Goal: Check status: Check status

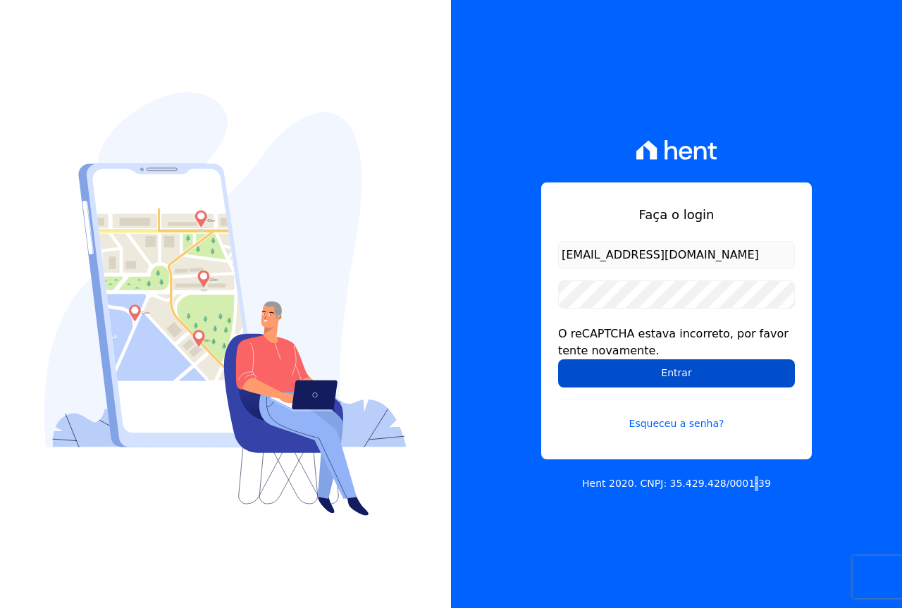
click at [691, 370] on input "Entrar" at bounding box center [676, 373] width 237 height 28
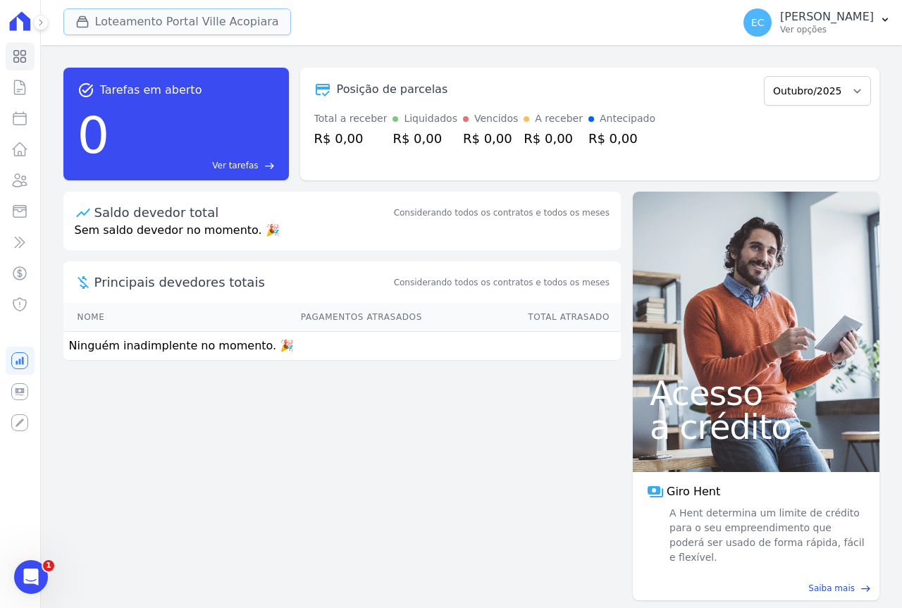
click at [184, 21] on button "Loteamento Portal Ville Acopiara" at bounding box center [177, 21] width 228 height 27
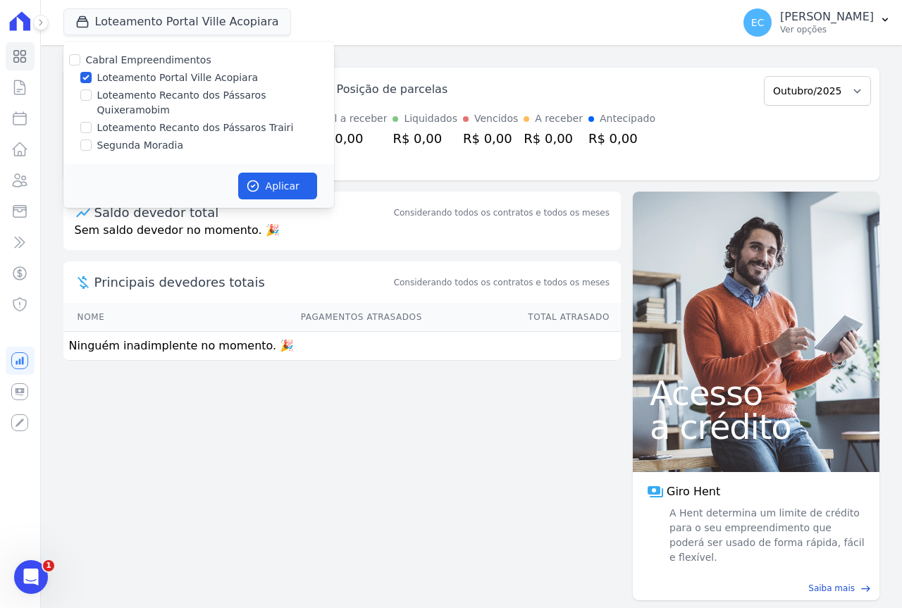
click at [149, 78] on label "Loteamento Portal Ville Acopiara" at bounding box center [177, 77] width 161 height 15
click at [92, 78] on input "Loteamento Portal Ville Acopiara" at bounding box center [85, 77] width 11 height 11
checkbox input "false"
click at [154, 121] on label "Loteamento Recanto dos Pássaros Trairi" at bounding box center [195, 128] width 197 height 15
click at [92, 122] on input "Loteamento Recanto dos Pássaros Trairi" at bounding box center [85, 127] width 11 height 11
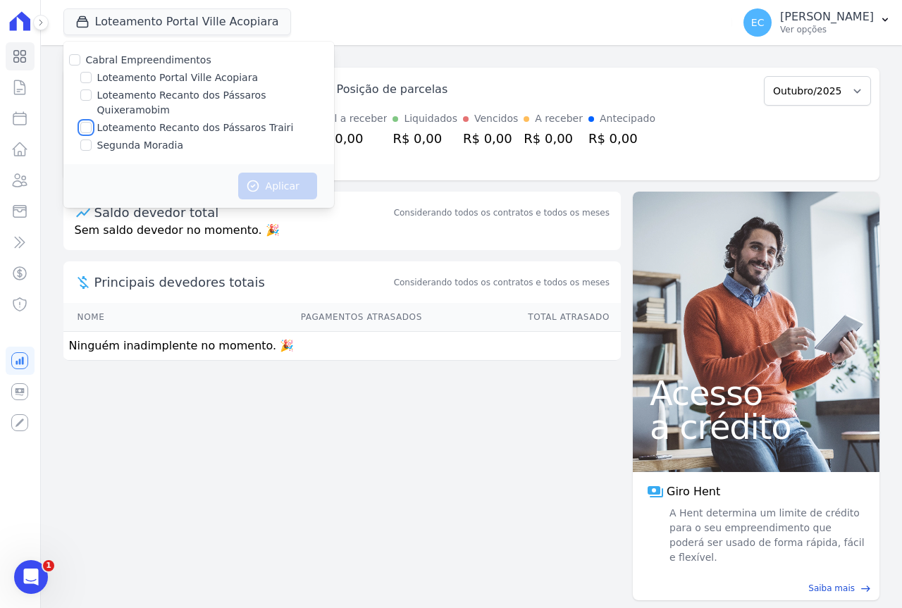
checkbox input "true"
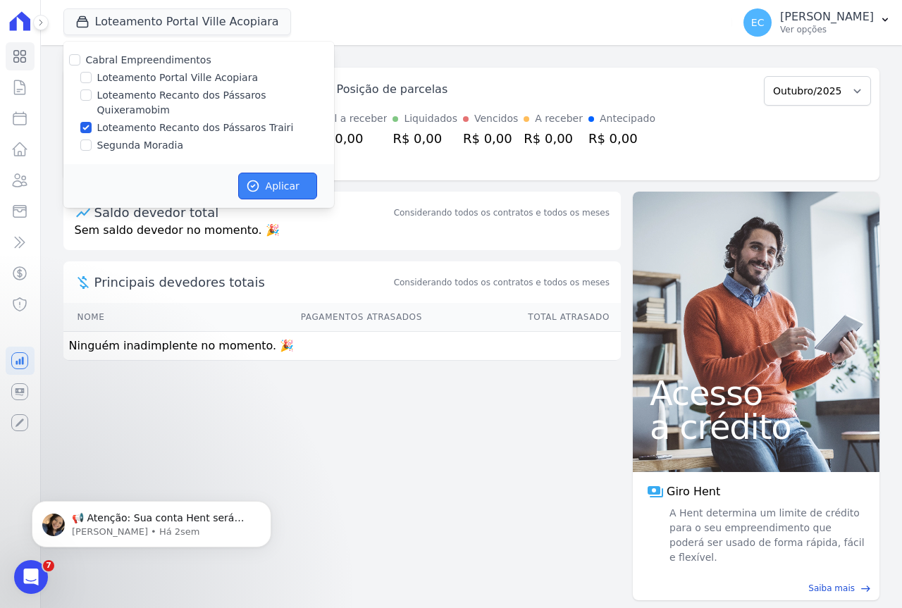
click at [300, 182] on button "Aplicar" at bounding box center [277, 186] width 79 height 27
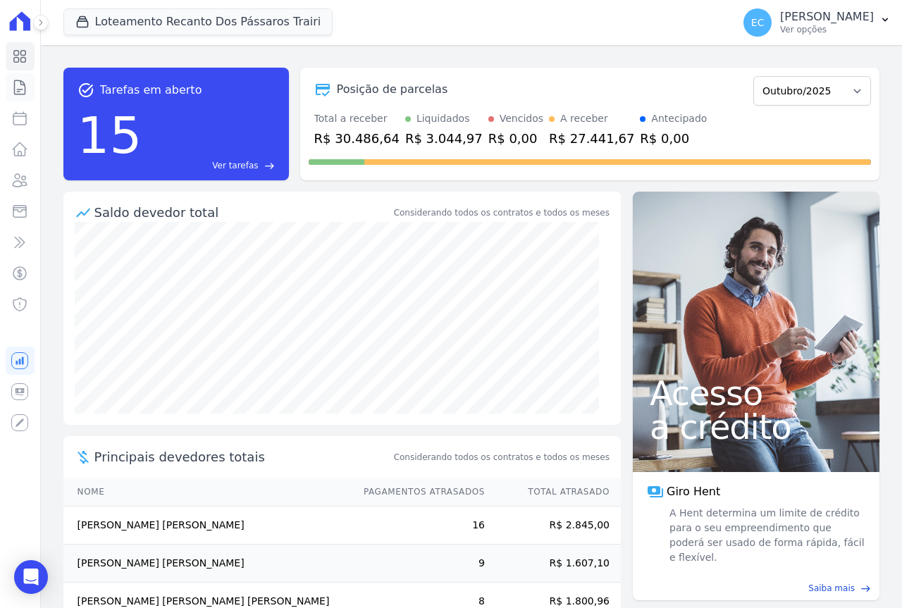
click at [26, 86] on icon at bounding box center [19, 87] width 17 height 17
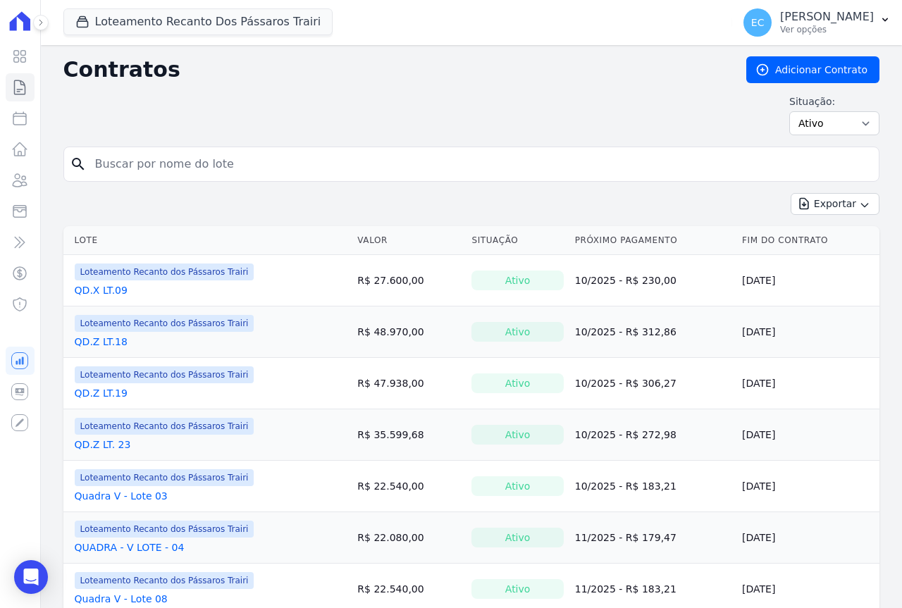
click at [125, 168] on input "search" at bounding box center [480, 164] width 787 height 28
type input "12"
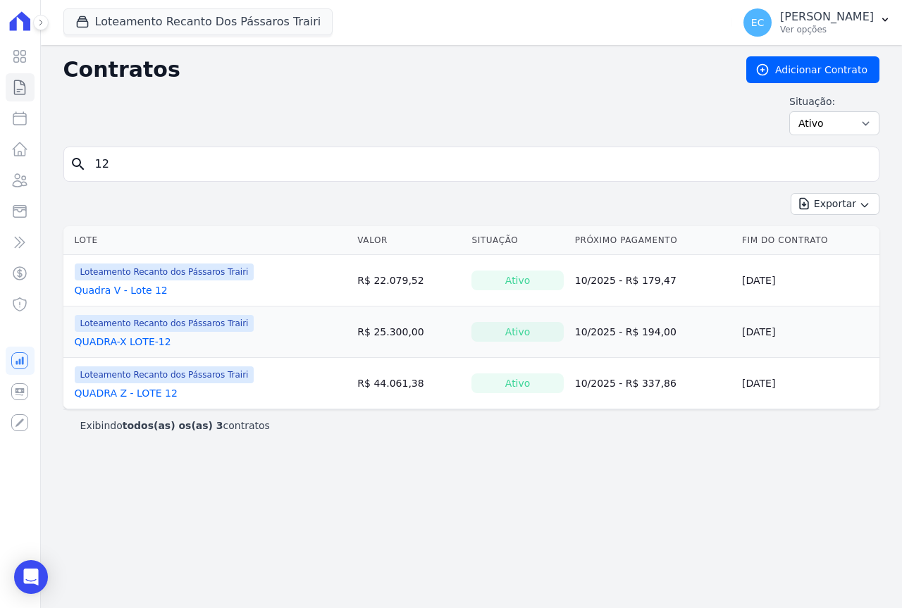
click at [133, 340] on link "QUADRA-X LOTE-12" at bounding box center [123, 342] width 97 height 14
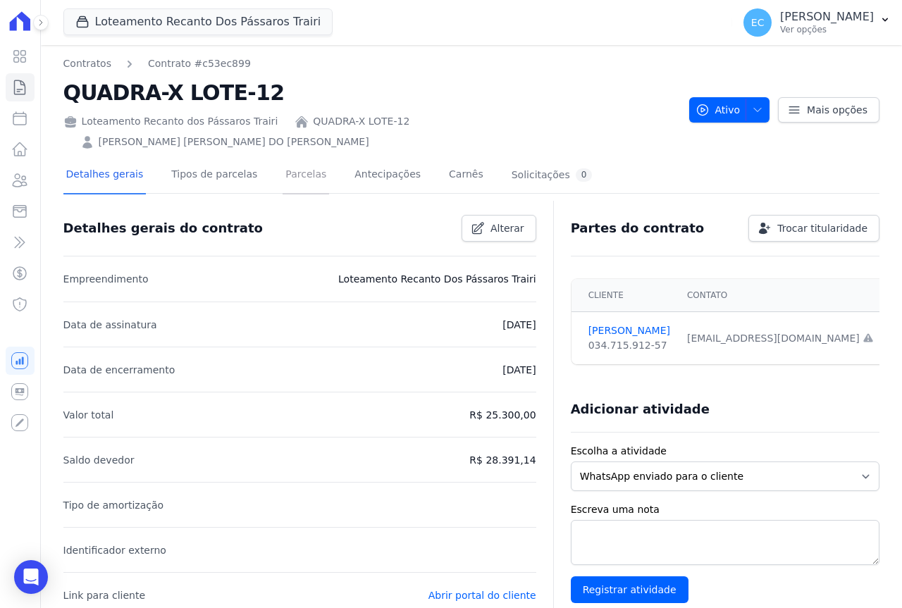
click at [298, 160] on link "Parcelas" at bounding box center [306, 175] width 47 height 37
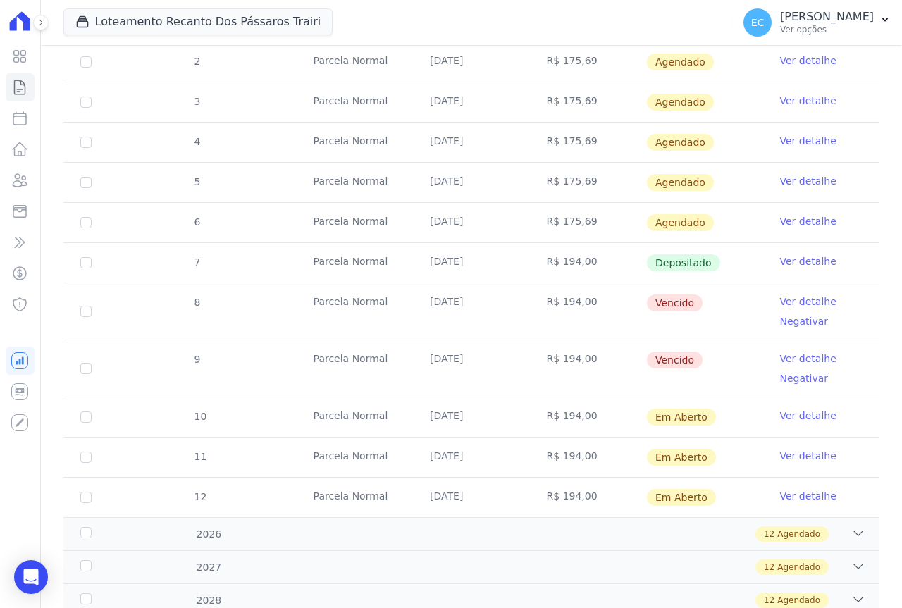
scroll to position [352, 0]
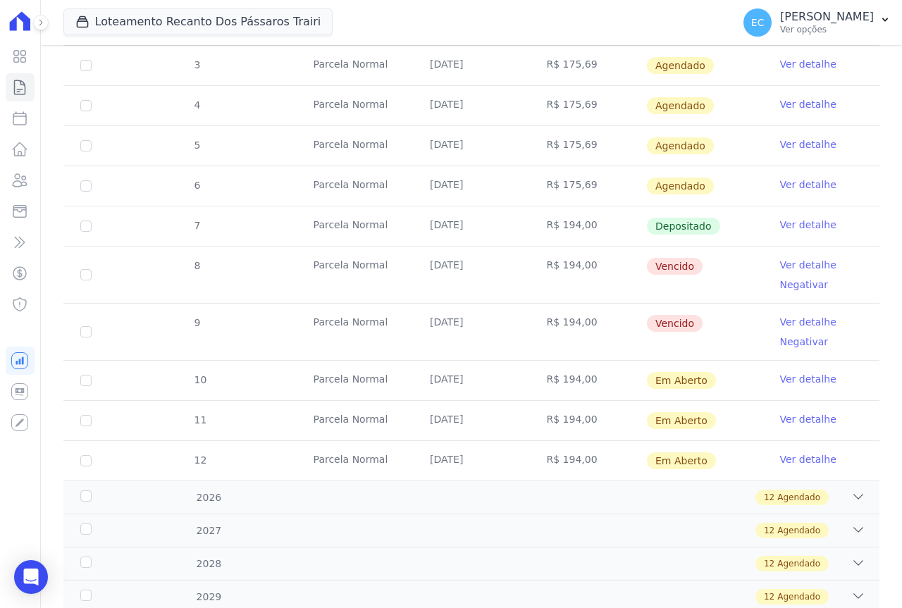
click at [795, 258] on link "Ver detalhe" at bounding box center [808, 265] width 56 height 14
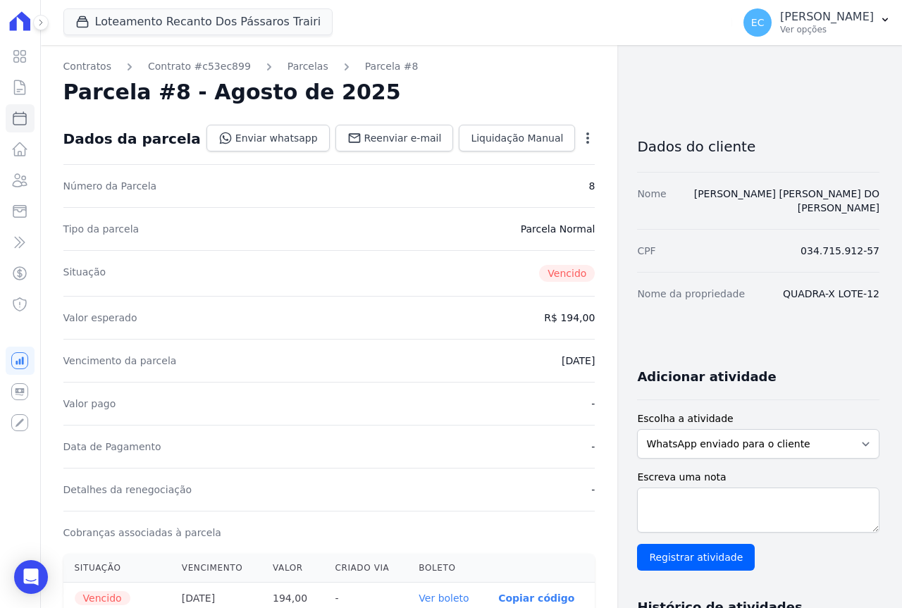
scroll to position [211, 0]
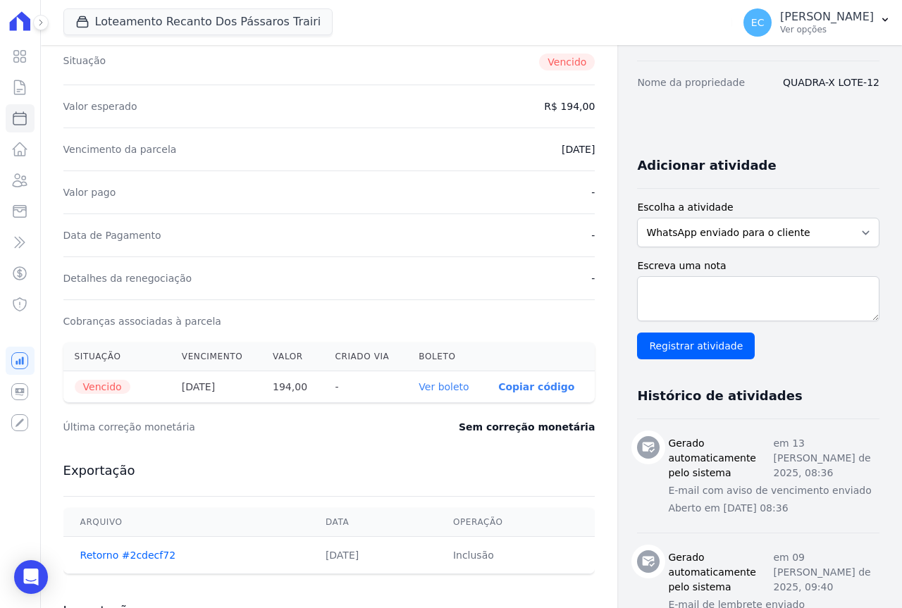
click at [419, 387] on link "Ver boleto" at bounding box center [444, 386] width 50 height 11
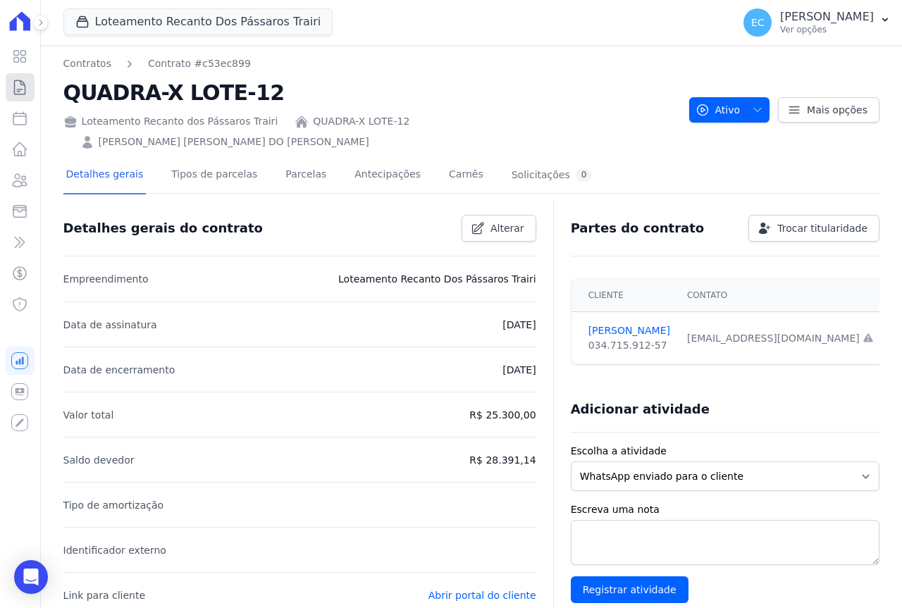
click at [32, 84] on link "Contratos" at bounding box center [20, 87] width 29 height 28
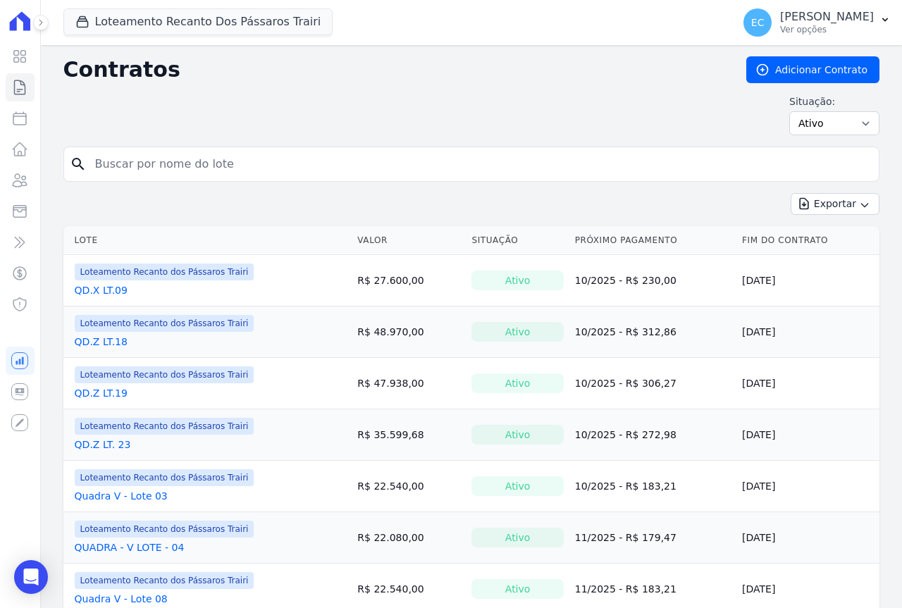
click at [133, 171] on input "search" at bounding box center [480, 164] width 787 height 28
click at [152, 167] on input "search" at bounding box center [480, 164] width 787 height 28
type input "11"
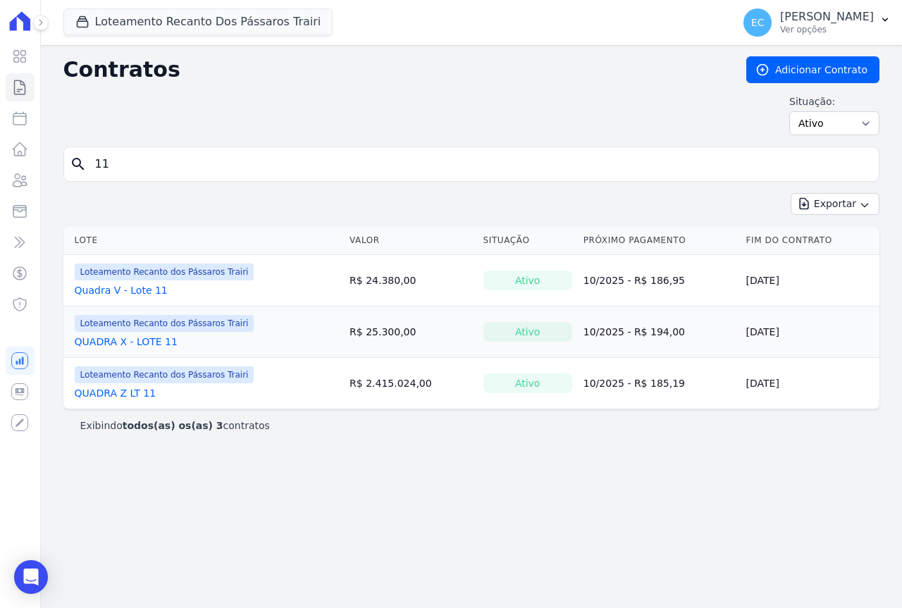
click at [129, 339] on link "QUADRA X - LOTE 11" at bounding box center [126, 342] width 103 height 14
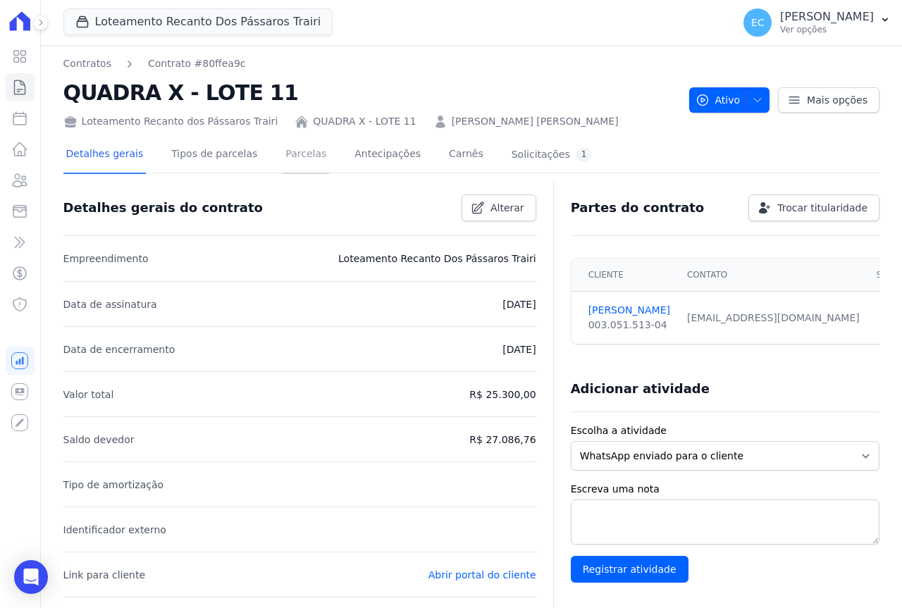
click at [283, 149] on link "Parcelas" at bounding box center [306, 155] width 47 height 37
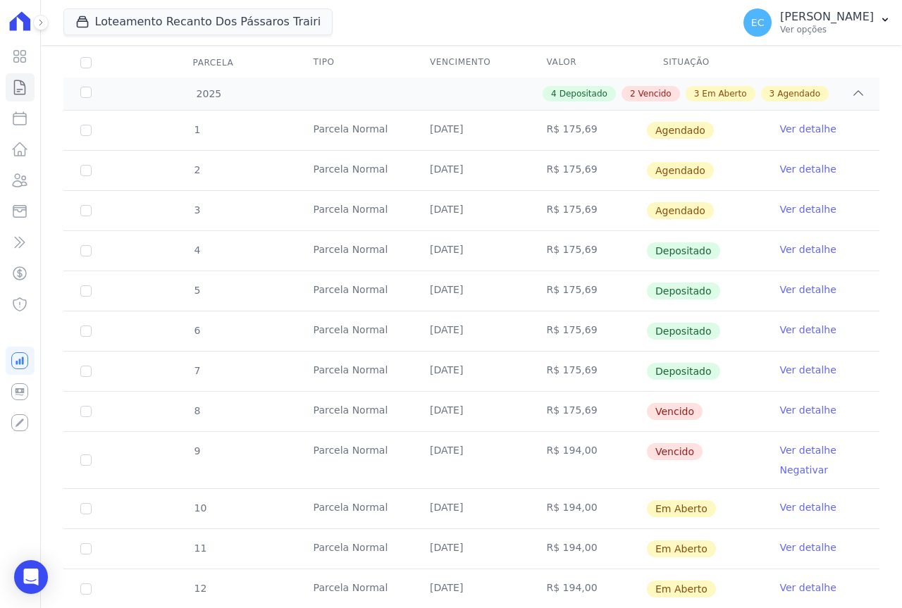
scroll to position [211, 0]
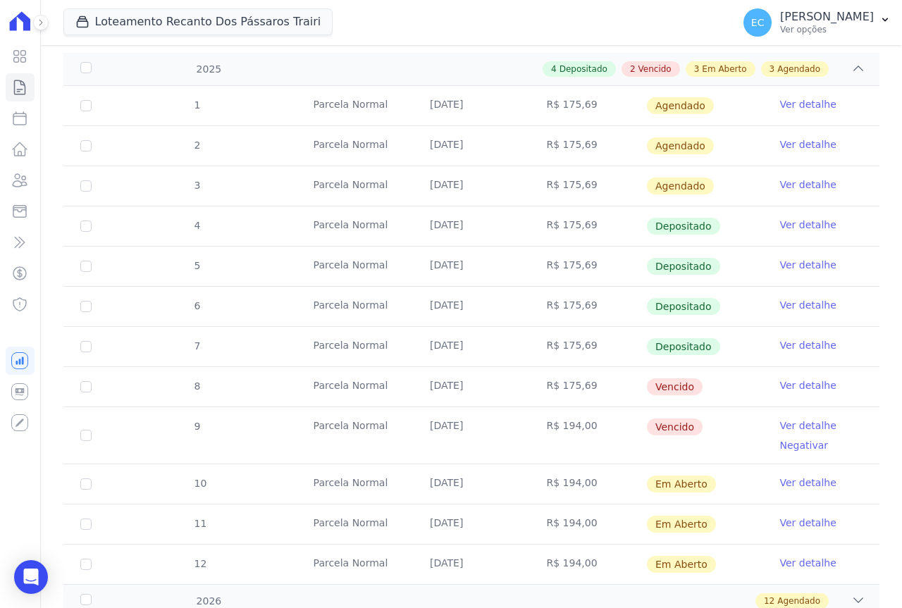
click at [794, 385] on link "Ver detalhe" at bounding box center [808, 385] width 56 height 14
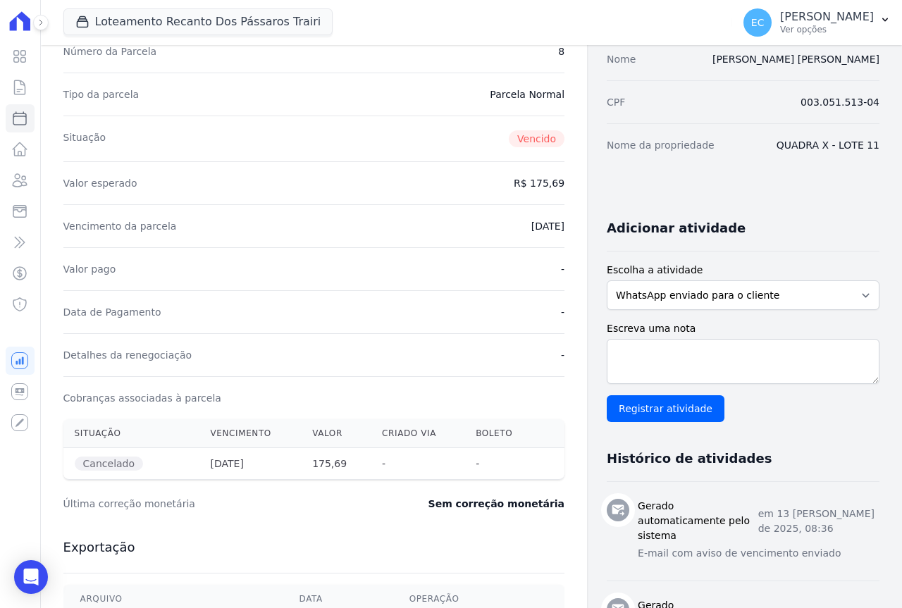
scroll to position [141, 0]
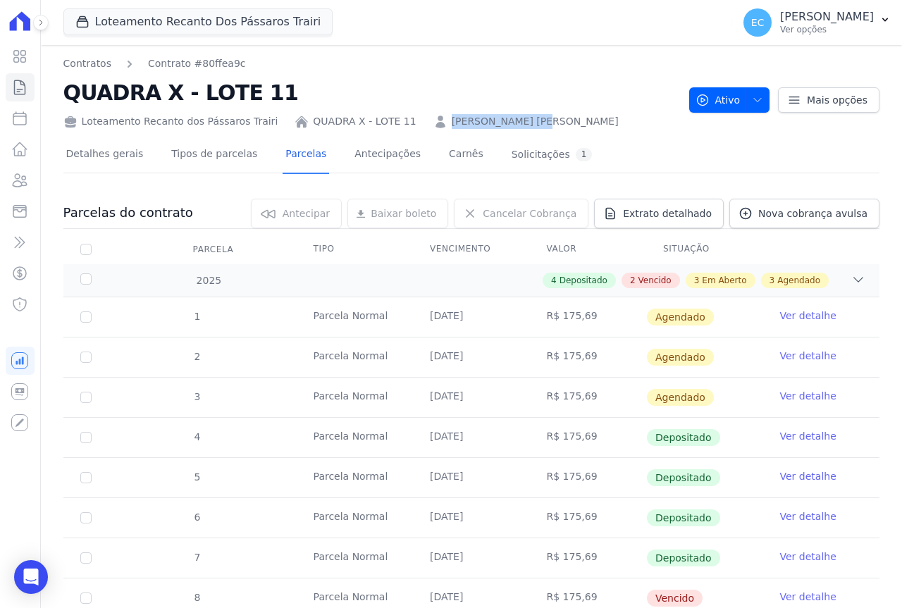
drag, startPoint x: 413, startPoint y: 122, endPoint x: 515, endPoint y: 124, distance: 102.2
click at [515, 124] on div "Loteamento Recanto dos Pássaros Trairi QUADRA X - LOTE 11 [PERSON_NAME] [PERSON…" at bounding box center [370, 119] width 615 height 20
copy link "[PERSON_NAME] [PERSON_NAME]"
